Goal: Information Seeking & Learning: Learn about a topic

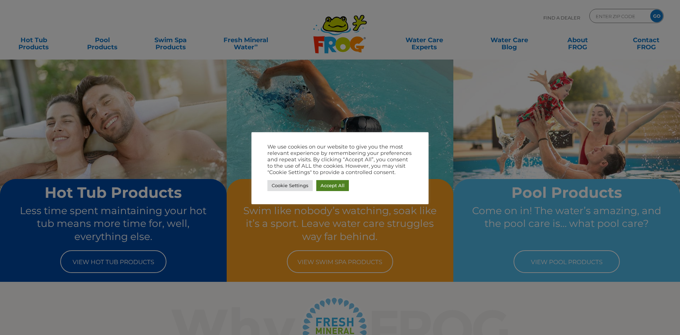
click at [329, 184] on link "Accept All" at bounding box center [332, 185] width 33 height 11
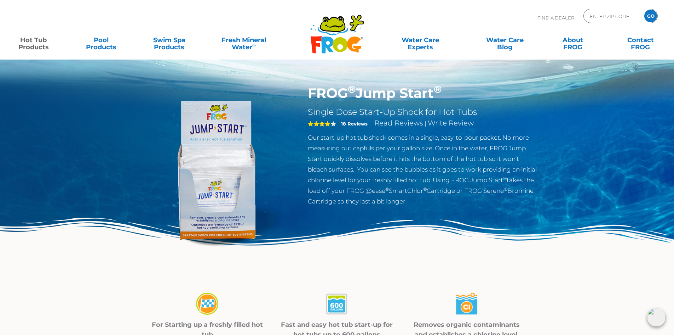
drag, startPoint x: 303, startPoint y: 140, endPoint x: 469, endPoint y: 205, distance: 178.0
click at [474, 209] on div "FROG ® Jump Start ® Single Dose Start-Up Shock for Hot Tubs 4 18 Reviews Read R…" at bounding box center [424, 147] width 242 height 125
click at [344, 142] on p "Our start-up hot tub shock comes in a single, easy-to-pour packet. No more meas…" at bounding box center [423, 169] width 231 height 74
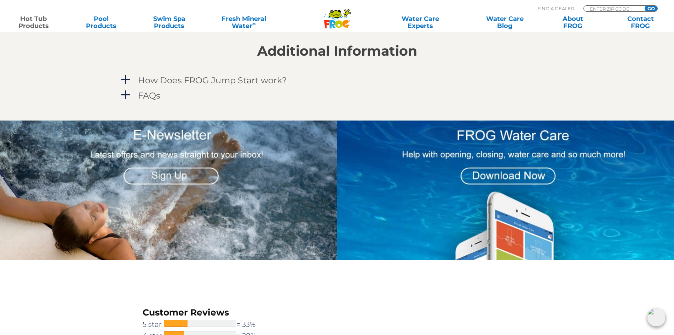
scroll to position [602, 0]
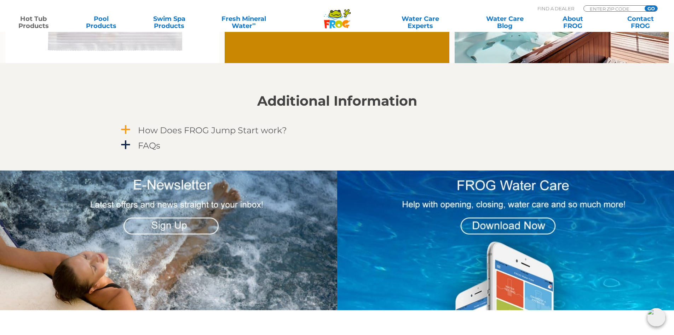
click at [252, 130] on h4 "How Does FROG Jump Start work?" at bounding box center [212, 130] width 149 height 10
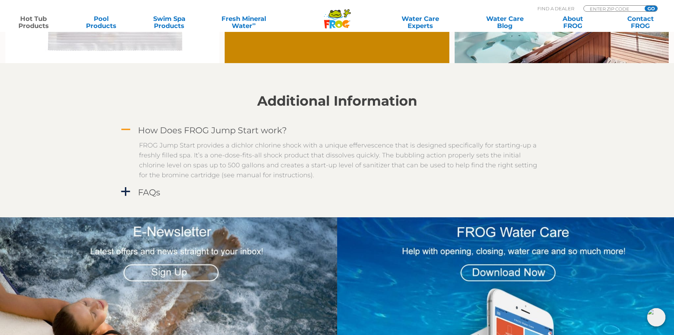
click at [252, 130] on h4 "How Does FROG Jump Start work?" at bounding box center [212, 130] width 149 height 10
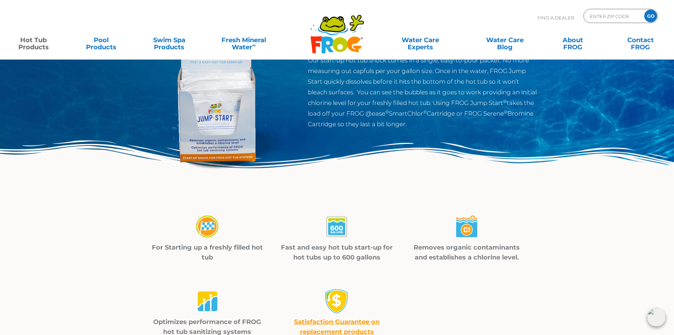
scroll to position [0, 0]
